Goal: Task Accomplishment & Management: Manage account settings

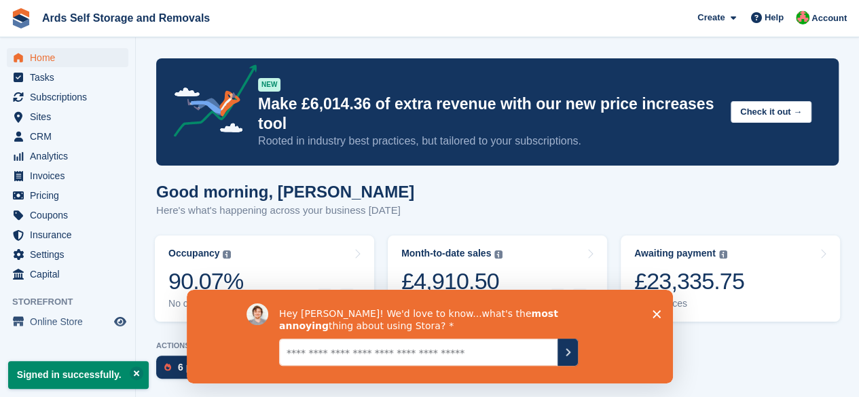
click at [496, 356] on textarea "Give it to us straight... we can take it" at bounding box center [417, 351] width 278 height 27
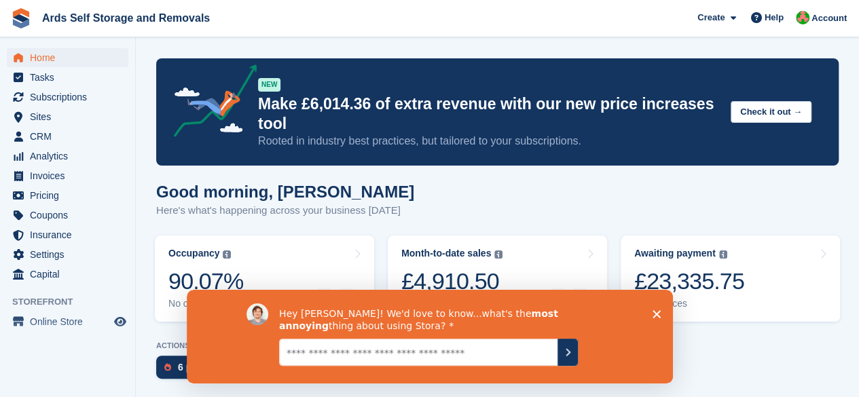
click at [653, 311] on polygon "Close survey" at bounding box center [656, 314] width 8 height 8
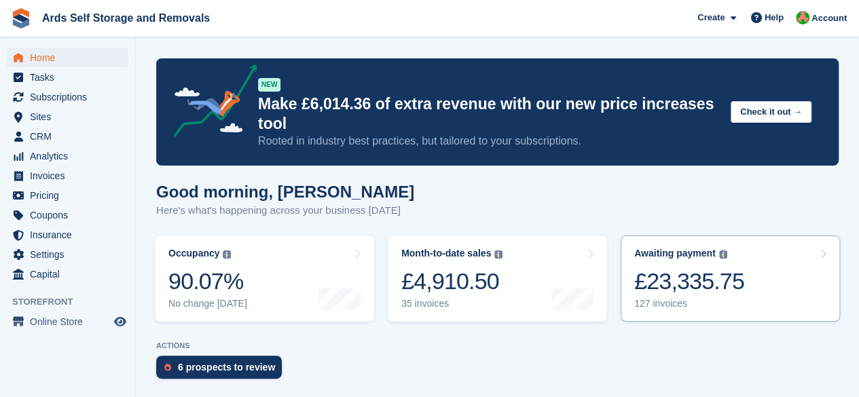
click at [712, 299] on div "127 invoices" at bounding box center [689, 304] width 110 height 12
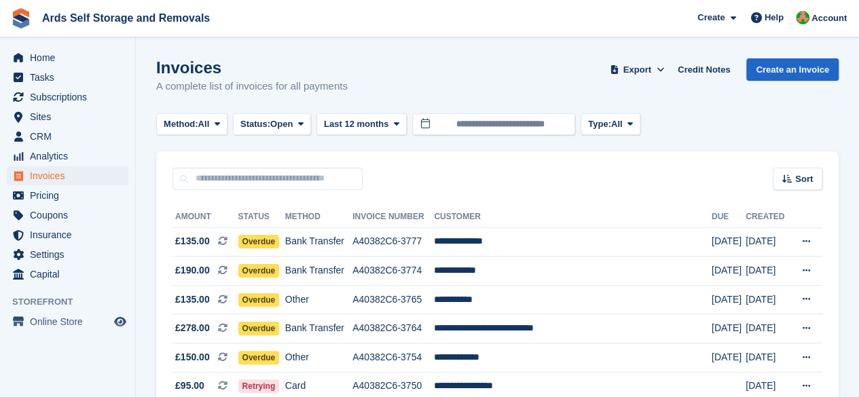
click at [101, 100] on span "Subscriptions" at bounding box center [71, 97] width 82 height 19
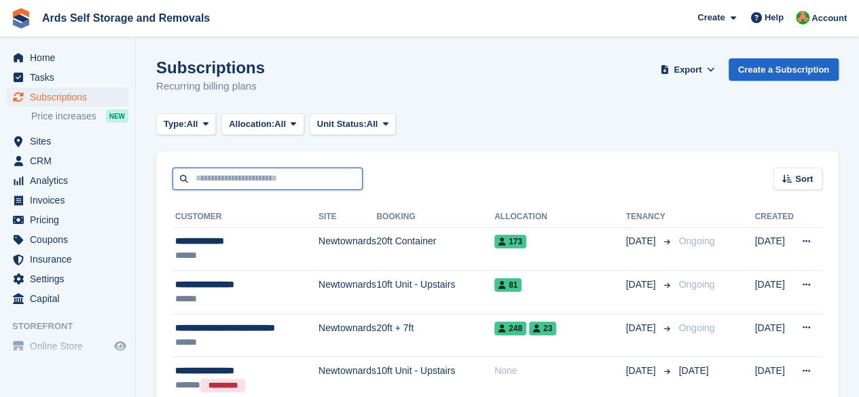
click at [333, 187] on input "text" at bounding box center [268, 179] width 190 height 22
type input "***"
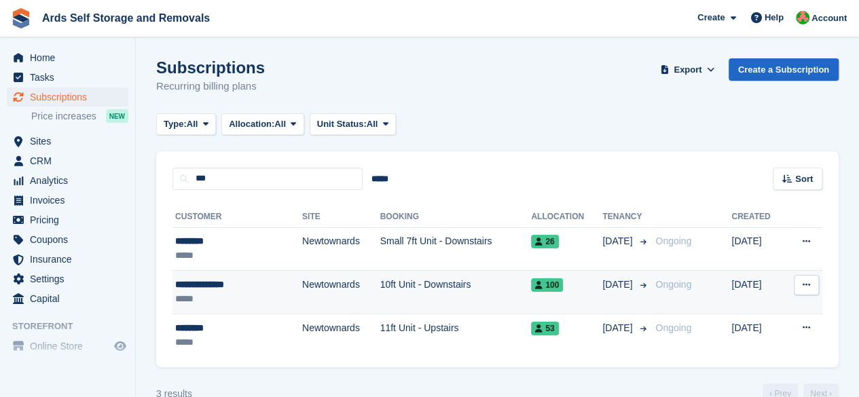
click at [325, 283] on td "Newtownards" at bounding box center [341, 292] width 78 height 43
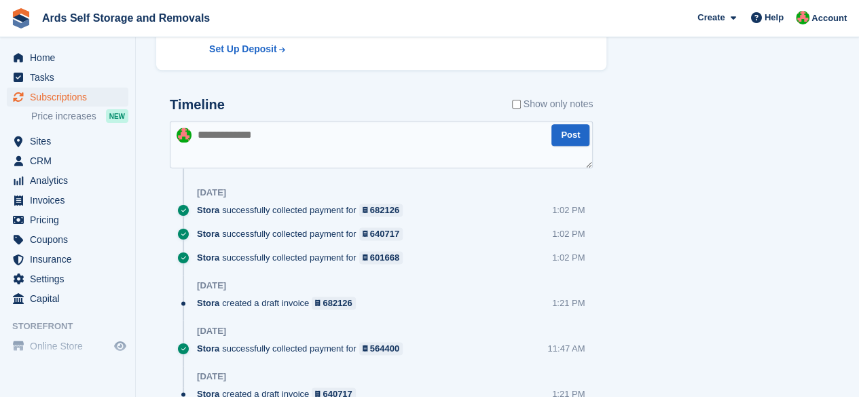
scroll to position [689, 0]
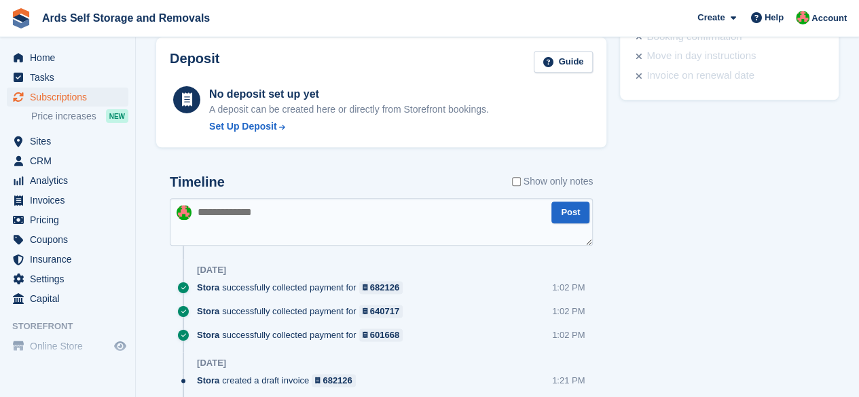
click at [322, 231] on textarea at bounding box center [381, 222] width 423 height 48
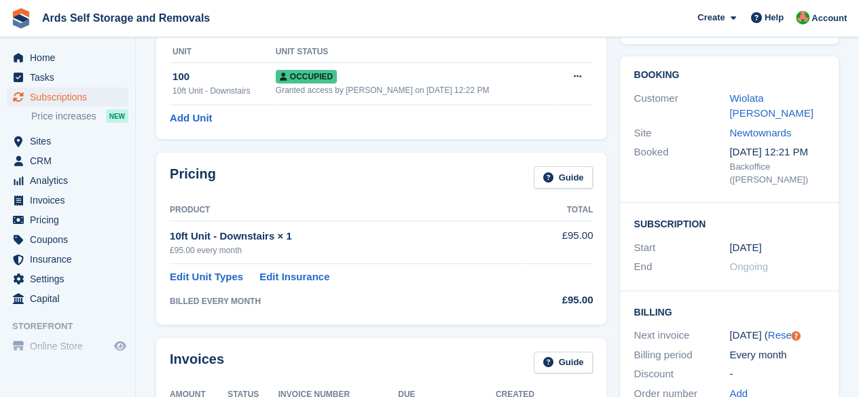
scroll to position [10, 0]
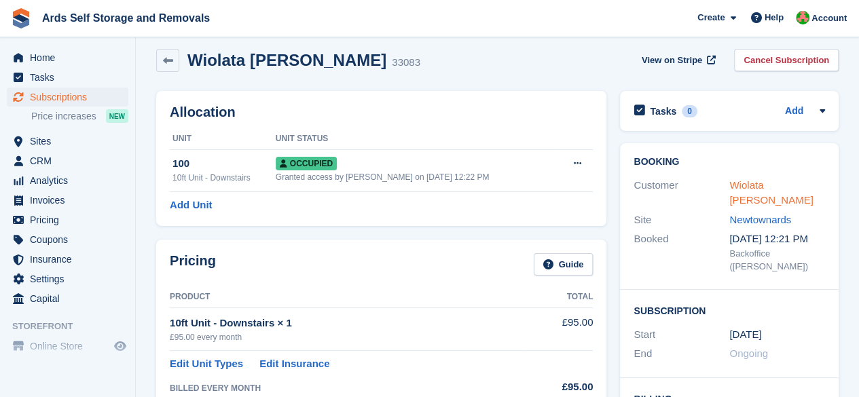
click at [784, 182] on link "Wiolata Jobska" at bounding box center [771, 192] width 84 height 27
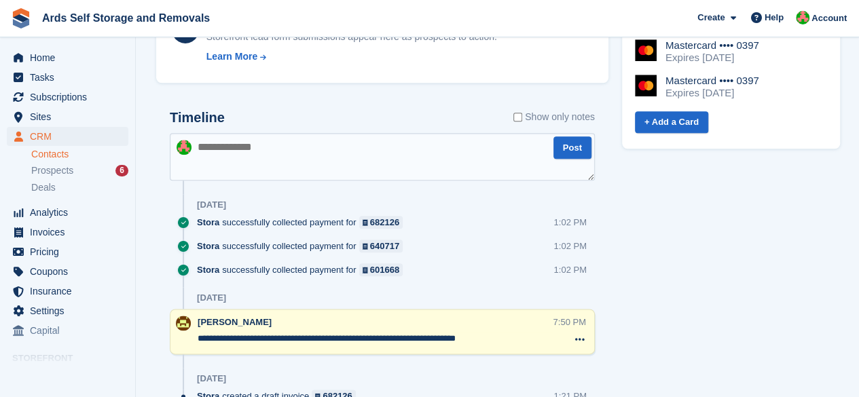
scroll to position [747, 0]
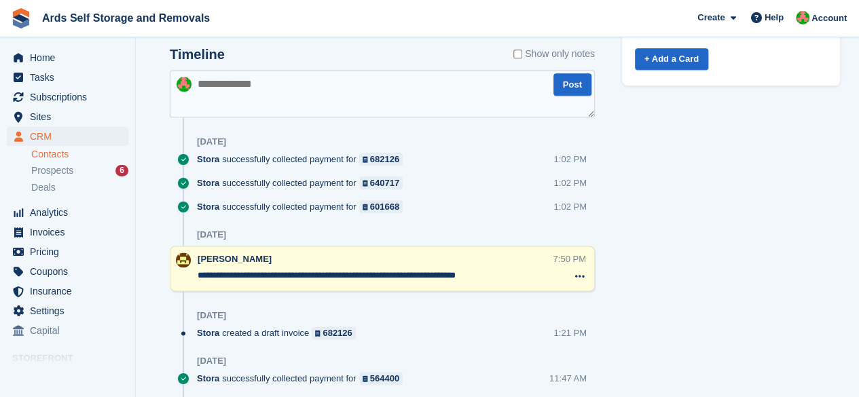
click at [329, 100] on textarea at bounding box center [382, 94] width 425 height 48
type textarea "*"
type textarea "**********"
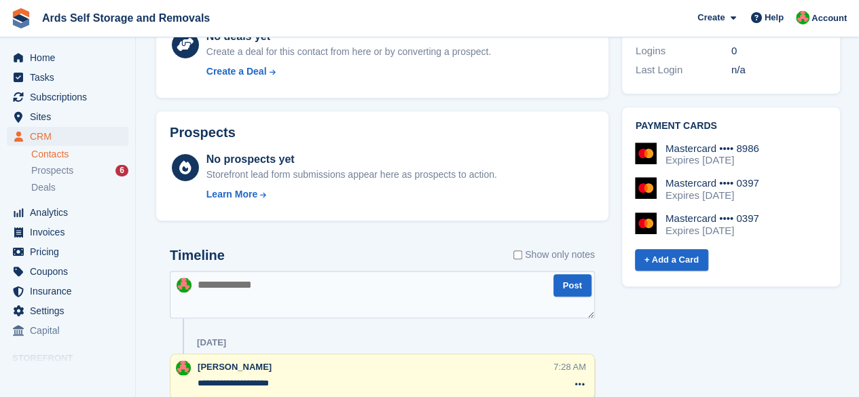
scroll to position [475, 0]
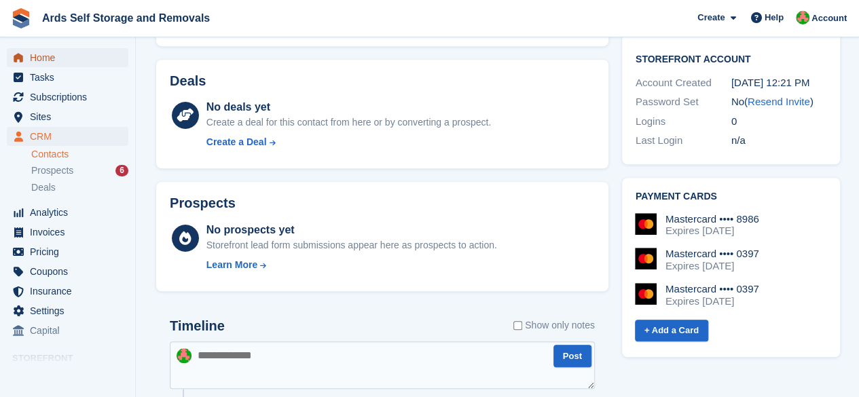
click at [65, 48] on span "Home" at bounding box center [71, 57] width 82 height 19
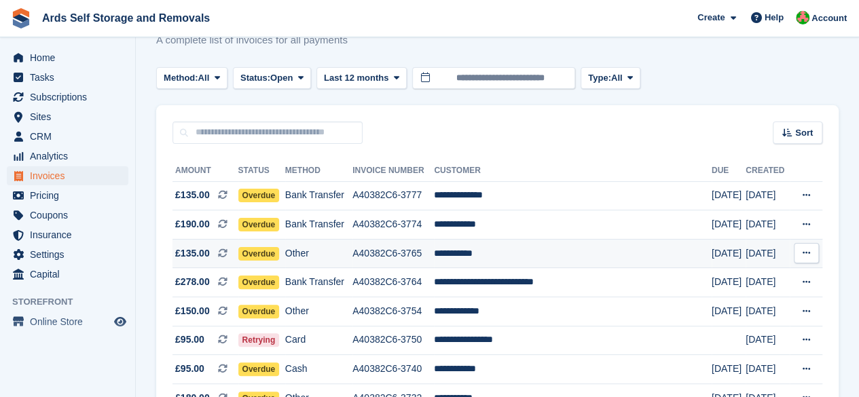
scroll to position [68, 0]
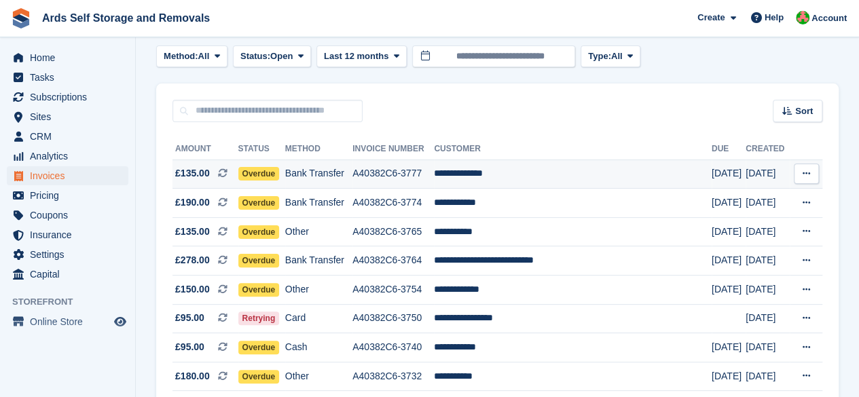
click at [261, 176] on span "Overdue" at bounding box center [258, 174] width 41 height 14
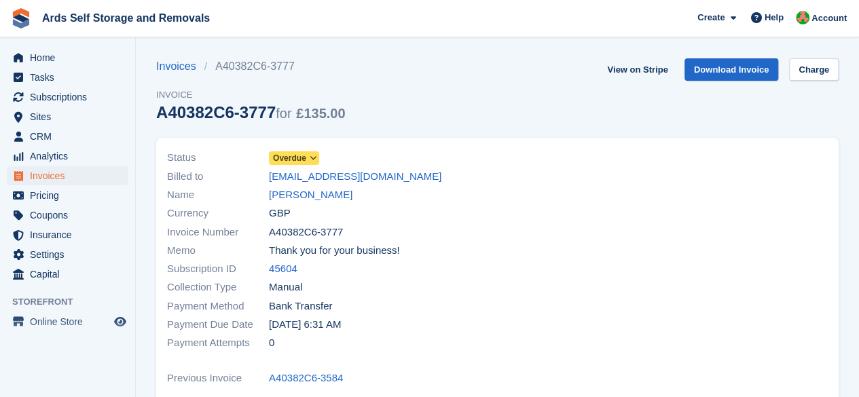
click at [311, 153] on span at bounding box center [313, 158] width 11 height 11
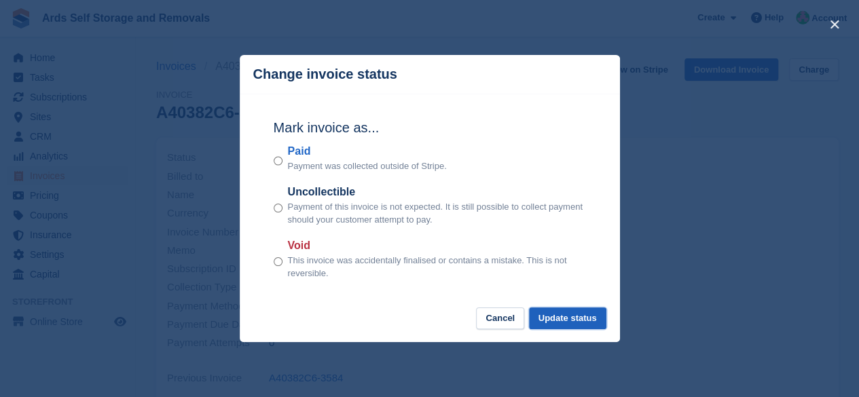
click at [556, 312] on button "Update status" at bounding box center [567, 319] width 77 height 22
